Goal: Task Accomplishment & Management: Complete application form

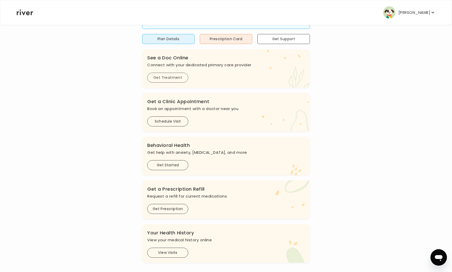
scroll to position [67, 0]
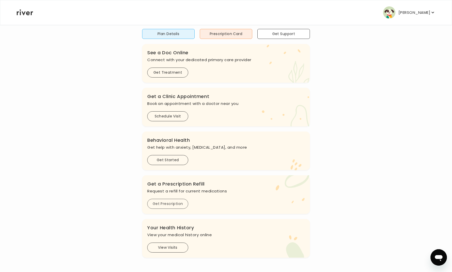
click at [167, 203] on button "Get Prescription" at bounding box center [167, 204] width 41 height 10
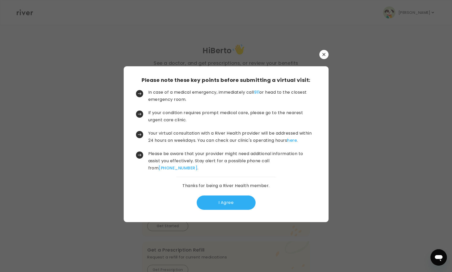
scroll to position [0, 0]
click at [229, 205] on button "I Agree" at bounding box center [226, 203] width 59 height 14
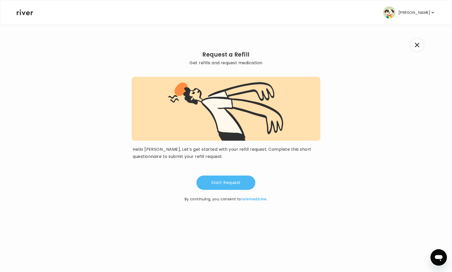
click at [228, 183] on button "Start Request" at bounding box center [225, 183] width 59 height 14
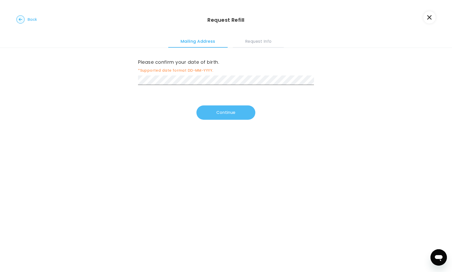
click at [215, 115] on button "Continue" at bounding box center [225, 112] width 59 height 14
click at [142, 76] on div "To connect you with your provider, please tell us your location. *Select the st…" at bounding box center [226, 72] width 176 height 28
click at [208, 113] on button "Continue" at bounding box center [225, 114] width 59 height 14
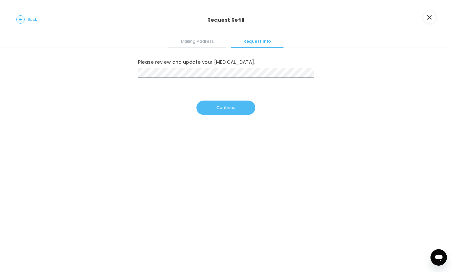
click at [211, 107] on button "Continue" at bounding box center [225, 108] width 59 height 14
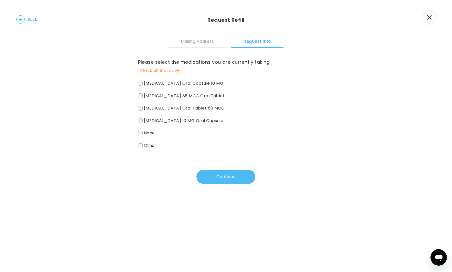
click at [222, 176] on button "Continue" at bounding box center [225, 177] width 59 height 14
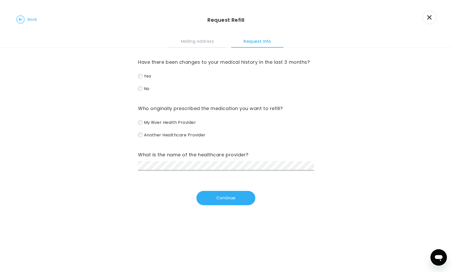
click at [154, 161] on div "What is the name of the healthcare provider?" at bounding box center [226, 161] width 176 height 20
click at [225, 203] on button "Continue" at bounding box center [225, 198] width 59 height 14
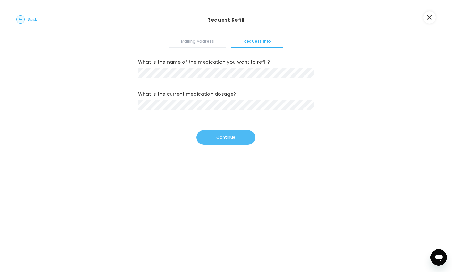
click at [220, 141] on button "Continue" at bounding box center [225, 137] width 59 height 14
click at [218, 140] on button "Continue" at bounding box center [225, 137] width 59 height 14
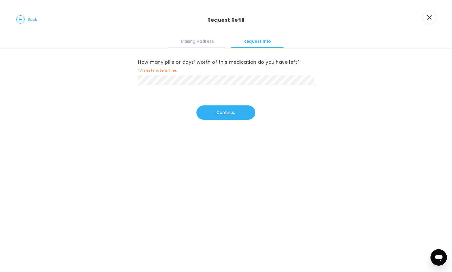
click at [152, 72] on span "*An estimate is fine." at bounding box center [226, 70] width 176 height 6
click at [215, 115] on button "Continue" at bounding box center [225, 113] width 59 height 14
